Goal: Information Seeking & Learning: Learn about a topic

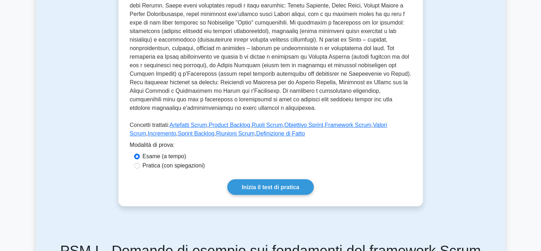
scroll to position [249, 0]
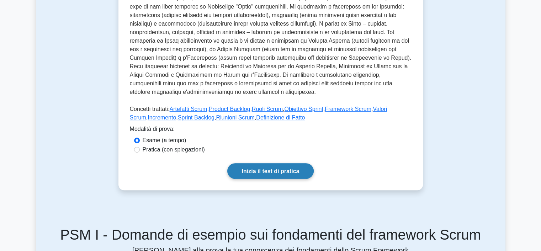
click at [280, 169] on font "Inizia il test di pratica" at bounding box center [271, 171] width 58 height 6
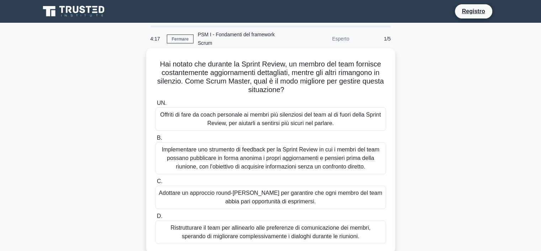
click at [205, 193] on font "Adottare un approccio round-[PERSON_NAME] per garantire che ogni membro del tea…" at bounding box center [270, 197] width 223 height 15
click at [155, 184] on input "C. Adottare un approccio round-[PERSON_NAME] per garantire che ogni membro del …" at bounding box center [155, 181] width 0 height 5
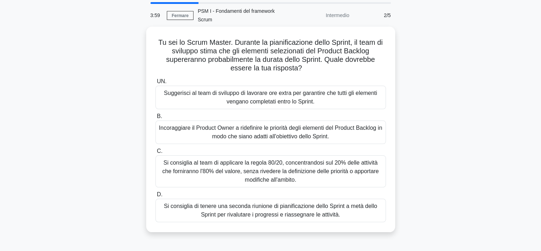
scroll to position [36, 0]
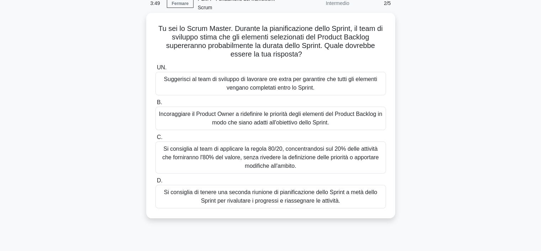
click at [257, 116] on font "Incoraggiare il Product Owner a ridefinire le priorità degli elementi del Produ…" at bounding box center [270, 118] width 223 height 15
click at [155, 105] on input "B. Incoraggiare il Product Owner a ridefinire le priorità degli elementi del Pr…" at bounding box center [155, 102] width 0 height 5
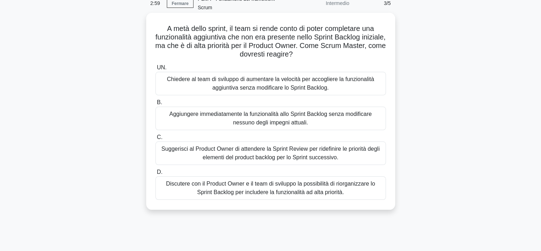
click at [182, 189] on font "Discutere con il Product Owner e il team di sviluppo la possibilità di riorgani…" at bounding box center [271, 187] width 224 height 17
click at [155, 175] on input "D. Discutere con il Product Owner e il team di sviluppo la possibilità di riorg…" at bounding box center [155, 172] width 0 height 5
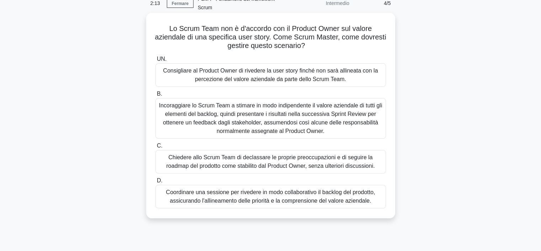
click at [236, 199] on font "Coordinare una sessione per rivedere in modo collaborativo il backlog del prodo…" at bounding box center [270, 196] width 209 height 15
click at [155, 183] on input "D. Coordinare una sessione per rivedere in modo collaborativo il backlog del pr…" at bounding box center [155, 180] width 0 height 5
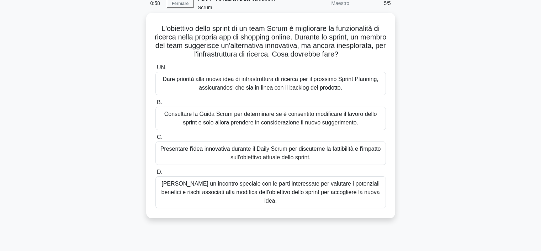
click at [175, 187] on font "[PERSON_NAME] un incontro speciale con le parti interessate per valutare i pote…" at bounding box center [270, 192] width 218 height 23
click at [155, 175] on input "D. Richiedi un incontro speciale con le parti interessate per valutare i potenz…" at bounding box center [155, 172] width 0 height 5
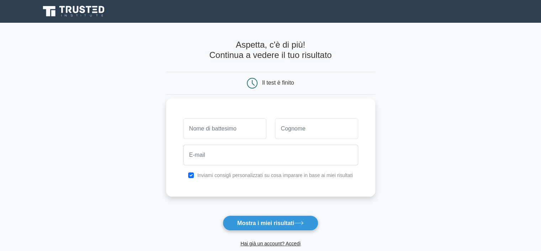
click at [226, 129] on input "text" at bounding box center [224, 128] width 83 height 21
type input "marta"
click at [299, 132] on input "text" at bounding box center [316, 128] width 83 height 21
type input "alessi"
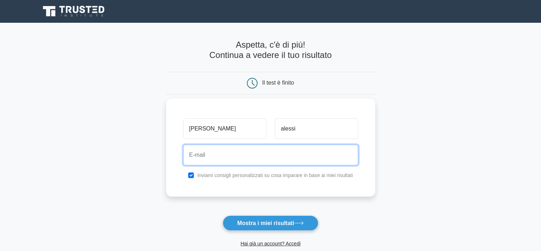
click at [227, 159] on input "email" at bounding box center [270, 155] width 175 height 21
type input "marta.alessi06@gmail.com"
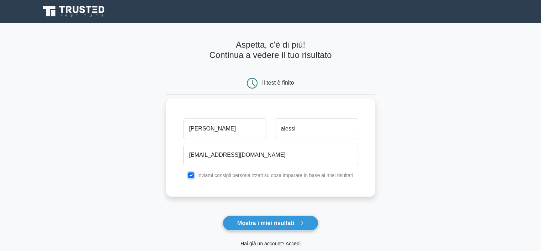
click at [191, 174] on input "checkbox" at bounding box center [191, 175] width 6 height 6
checkbox input "false"
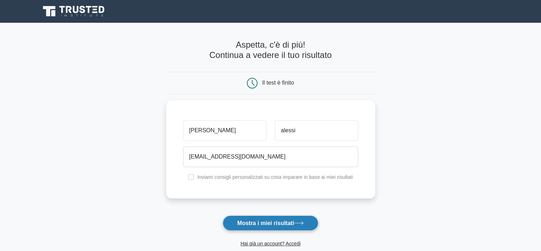
click at [272, 224] on font "Mostra i miei risultati" at bounding box center [265, 223] width 57 height 6
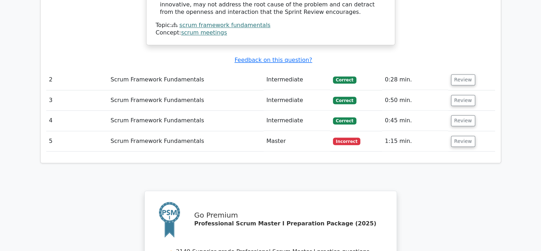
scroll to position [853, 0]
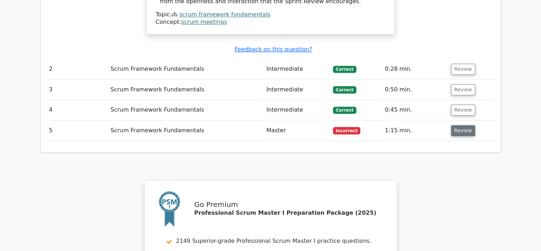
click at [461, 125] on button "Review" at bounding box center [463, 130] width 24 height 11
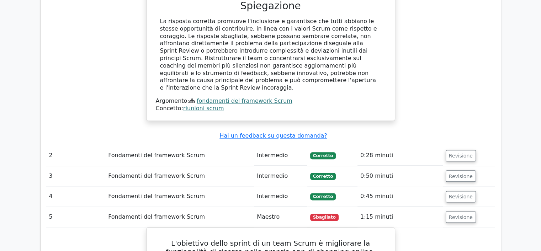
scroll to position [860, 0]
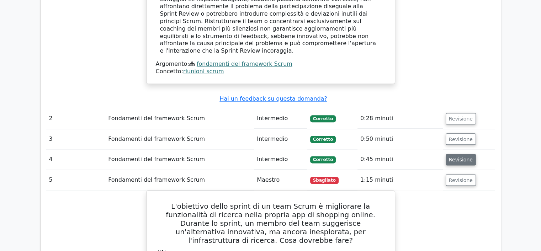
click at [461, 156] on font "Revisione" at bounding box center [461, 159] width 24 height 6
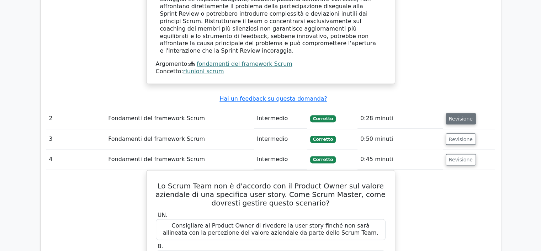
click at [459, 116] on font "Revisione" at bounding box center [461, 119] width 24 height 6
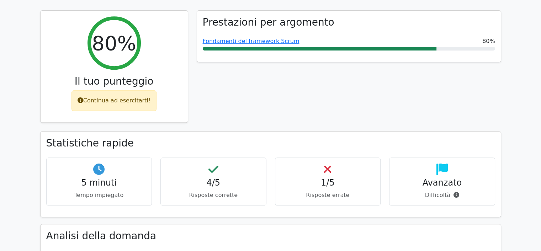
scroll to position [220, 0]
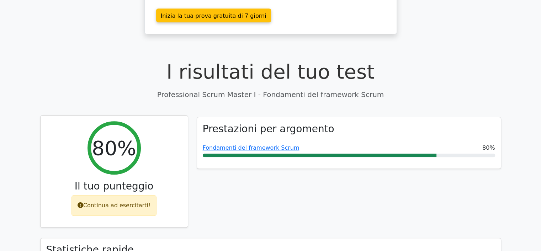
click at [130, 195] on div "Continua ad esercitarti!" at bounding box center [113, 205] width 85 height 21
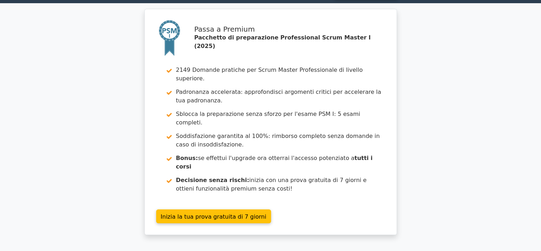
scroll to position [0, 0]
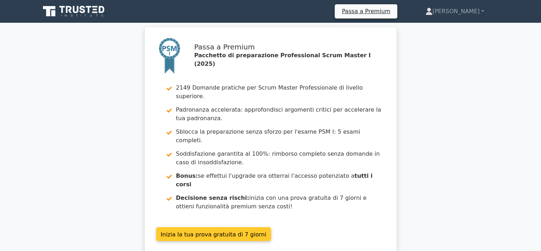
click at [223, 227] on link "Inizia la tua prova gratuita di 7 giorni" at bounding box center [213, 234] width 115 height 14
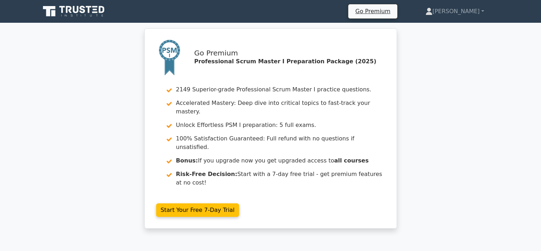
click at [508, 170] on div "Go Premium Professional Scrum Master I Preparation Package (2025) 2149 Superior…" at bounding box center [270, 132] width 541 height 209
